Goal: Task Accomplishment & Management: Manage account settings

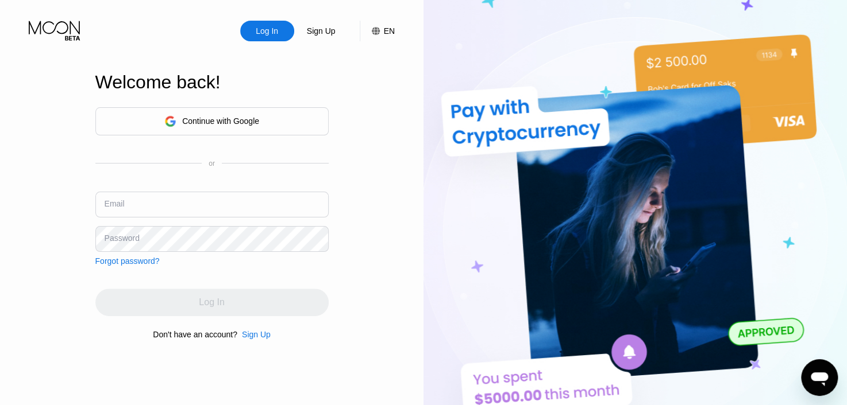
click at [163, 125] on div "Continue with Google" at bounding box center [211, 121] width 233 height 28
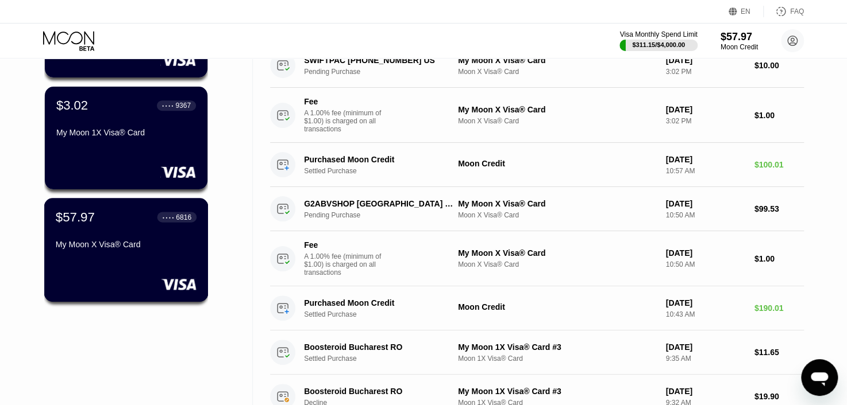
scroll to position [315, 0]
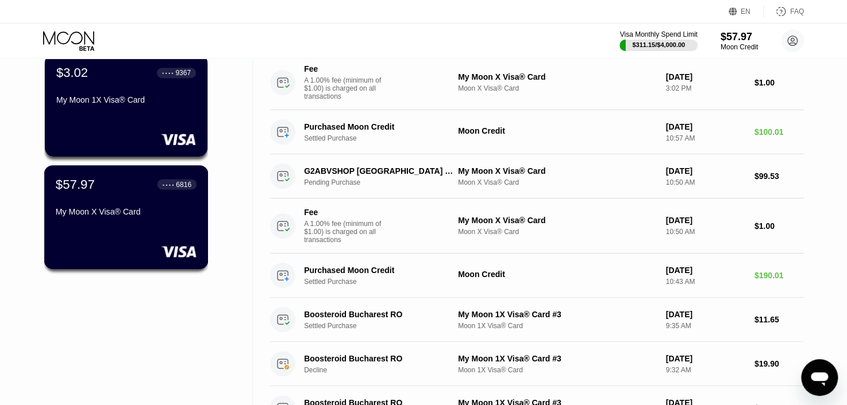
click at [102, 217] on div "My Moon X Visa® Card" at bounding box center [126, 211] width 141 height 9
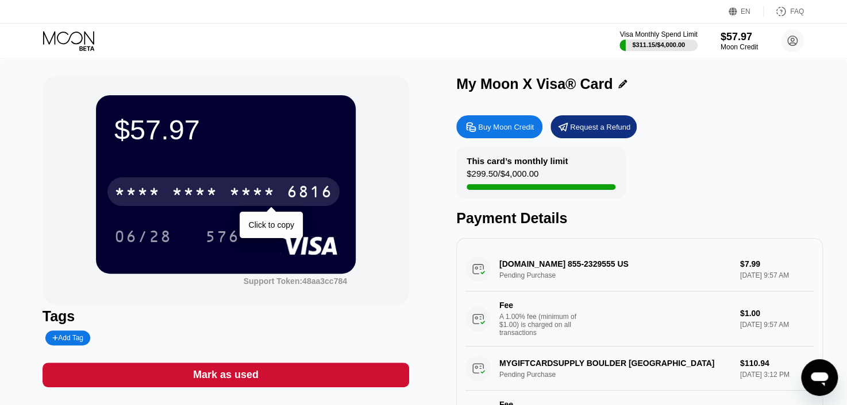
click at [177, 200] on div "* * * *" at bounding box center [195, 193] width 46 height 18
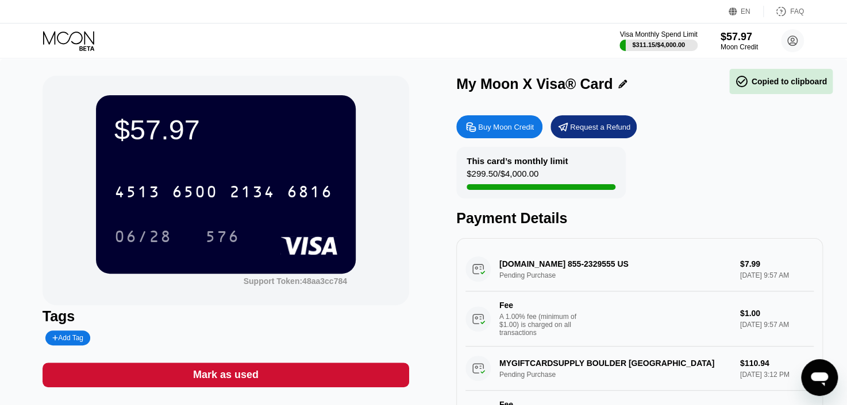
click at [149, 230] on div "06/28" at bounding box center [143, 236] width 75 height 29
click at [218, 235] on div "576" at bounding box center [222, 238] width 34 height 18
